Goal: Find specific page/section

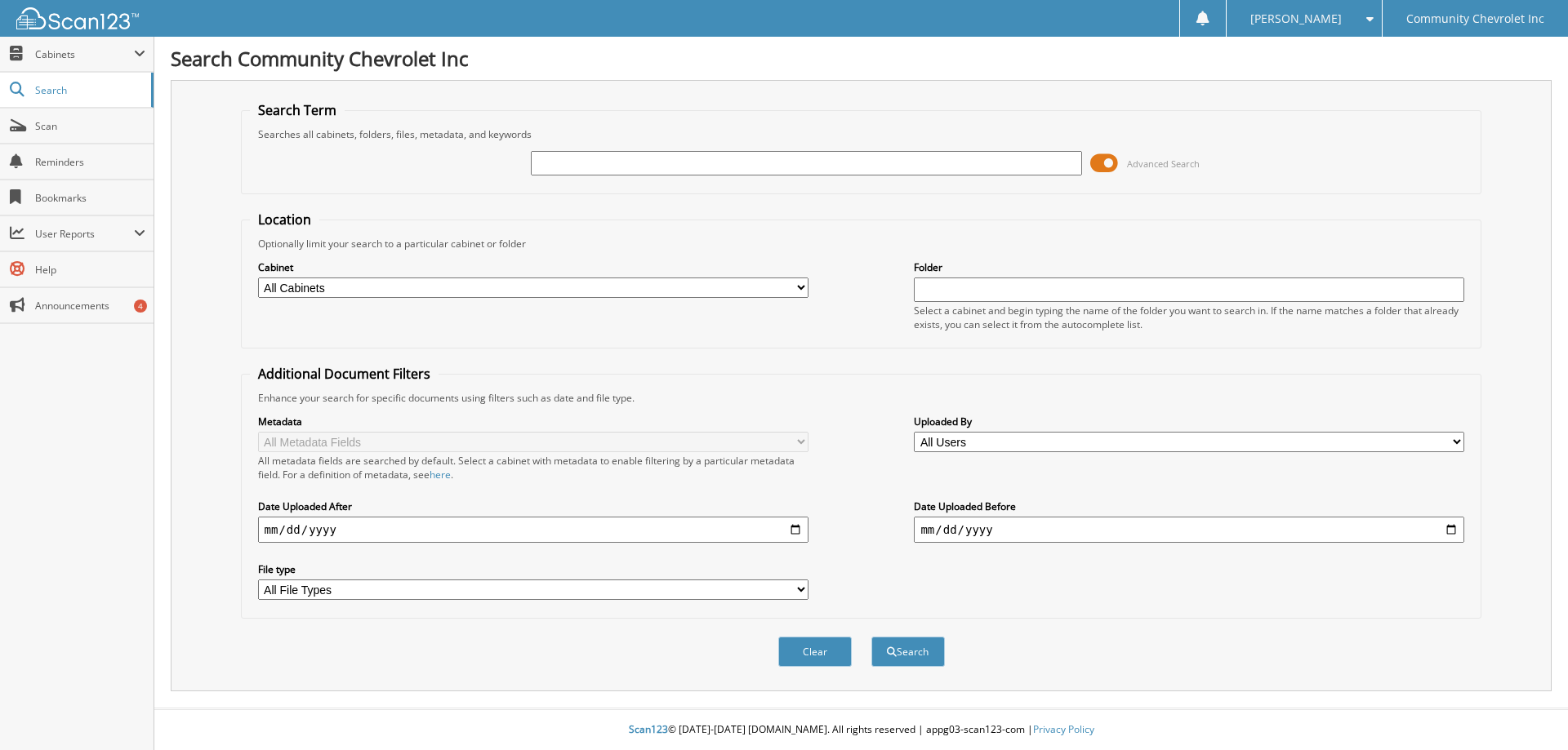
click at [625, 156] on input "text" at bounding box center [806, 162] width 550 height 24
type input "75639"
click at [871, 637] on button "Search" at bounding box center [908, 652] width 73 height 30
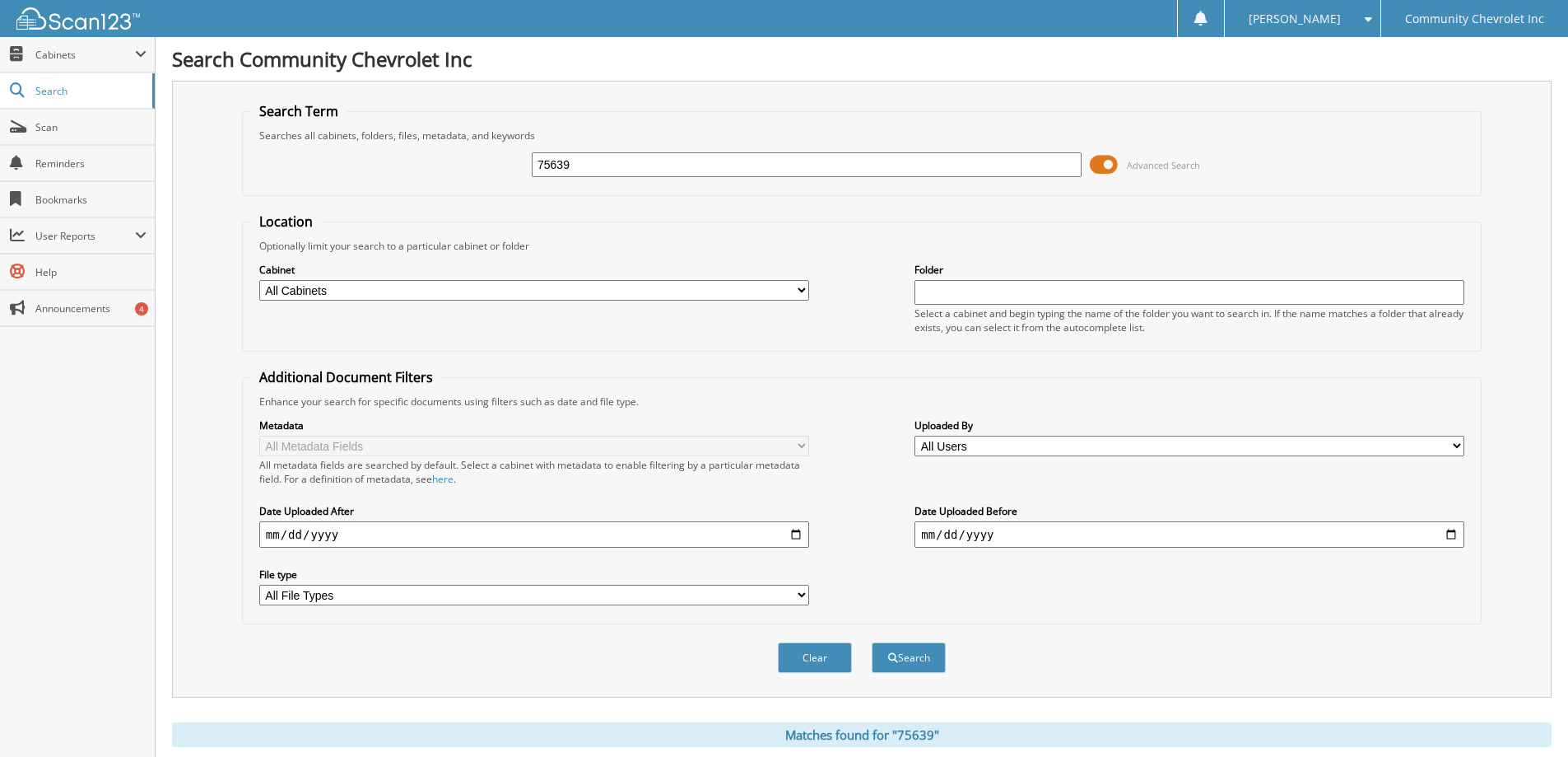
scroll to position [412, 0]
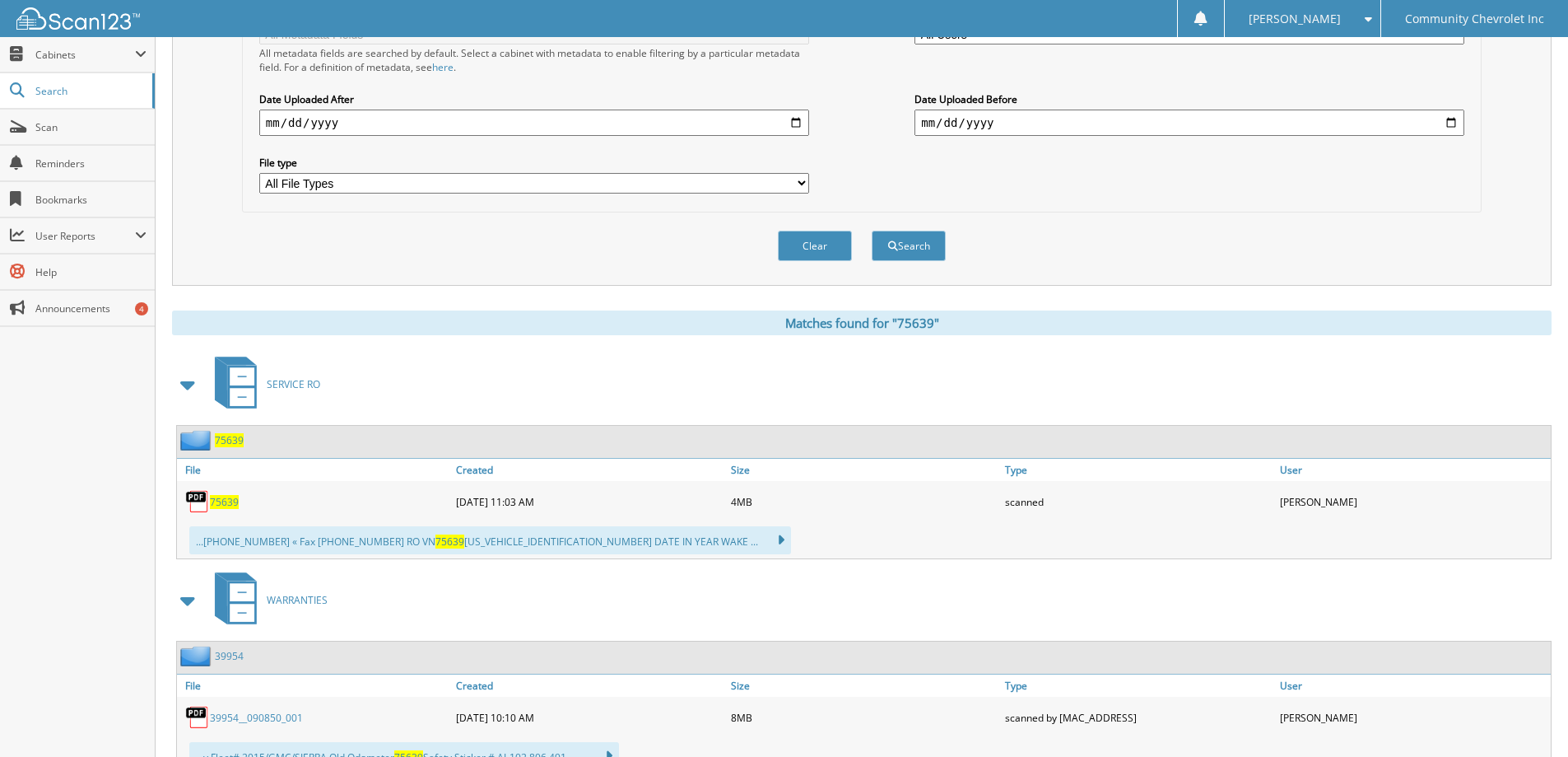
click at [225, 506] on span "75639" at bounding box center [224, 502] width 29 height 14
click at [232, 502] on span "75639" at bounding box center [224, 502] width 29 height 14
